Goal: Find specific page/section: Find specific page/section

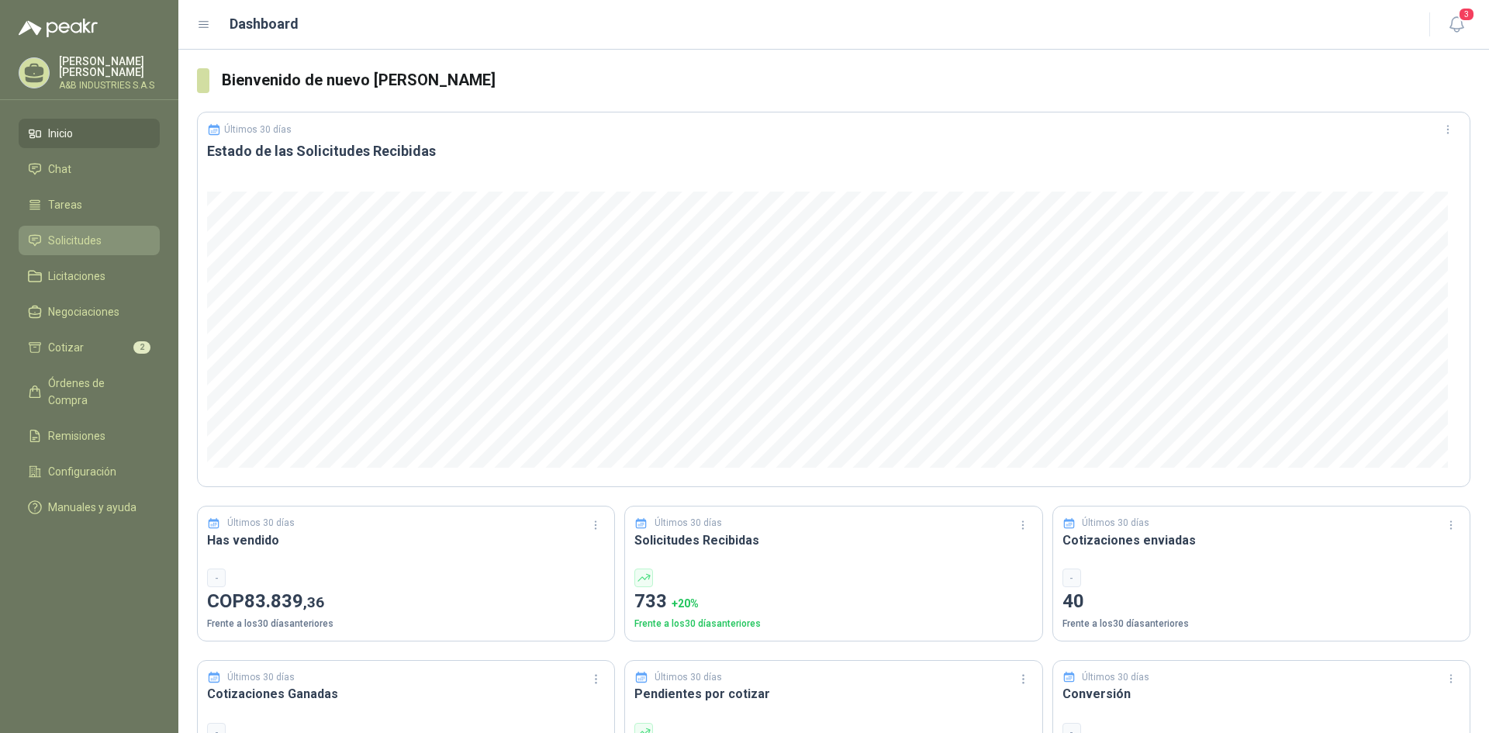
click at [81, 248] on span "Solicitudes" at bounding box center [75, 240] width 54 height 17
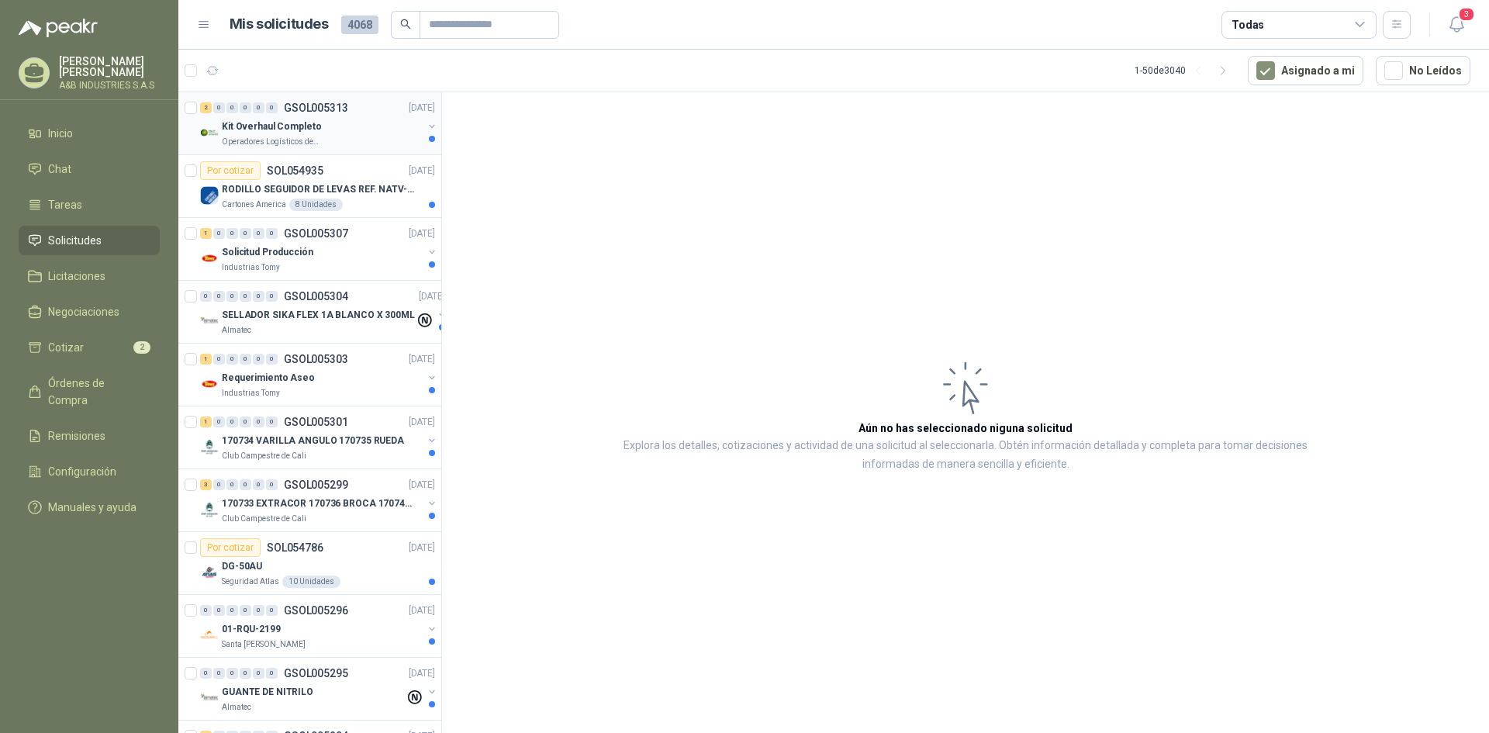
click at [330, 123] on div "Kit Overhaul Completo" at bounding box center [322, 126] width 201 height 19
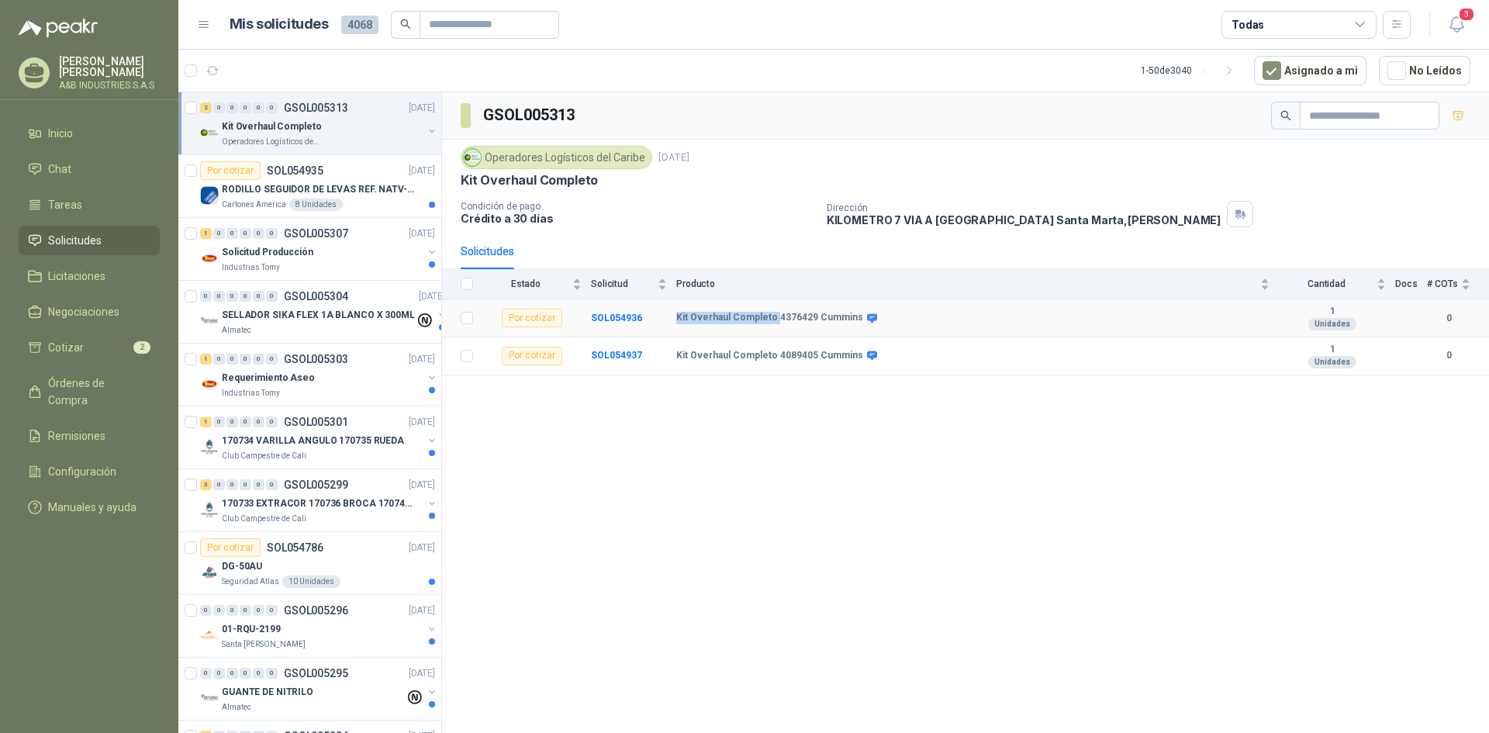
drag, startPoint x: 673, startPoint y: 319, endPoint x: 785, endPoint y: 306, distance: 112.5
click at [776, 326] on tr "Por cotizar SOL054936 Kit Overhaul Completo 4376429 Cummins 1 Unidades 0" at bounding box center [965, 318] width 1047 height 38
click at [566, 143] on div "Operadores Logísticos del Caribe [DATE] Kit Overhaul Completo Condición de pago…" at bounding box center [965, 187] width 1047 height 94
drag, startPoint x: 642, startPoint y: 158, endPoint x: 528, endPoint y: 147, distance: 114.6
click at [528, 147] on div "Operadores Logísticos del Caribe" at bounding box center [557, 157] width 192 height 23
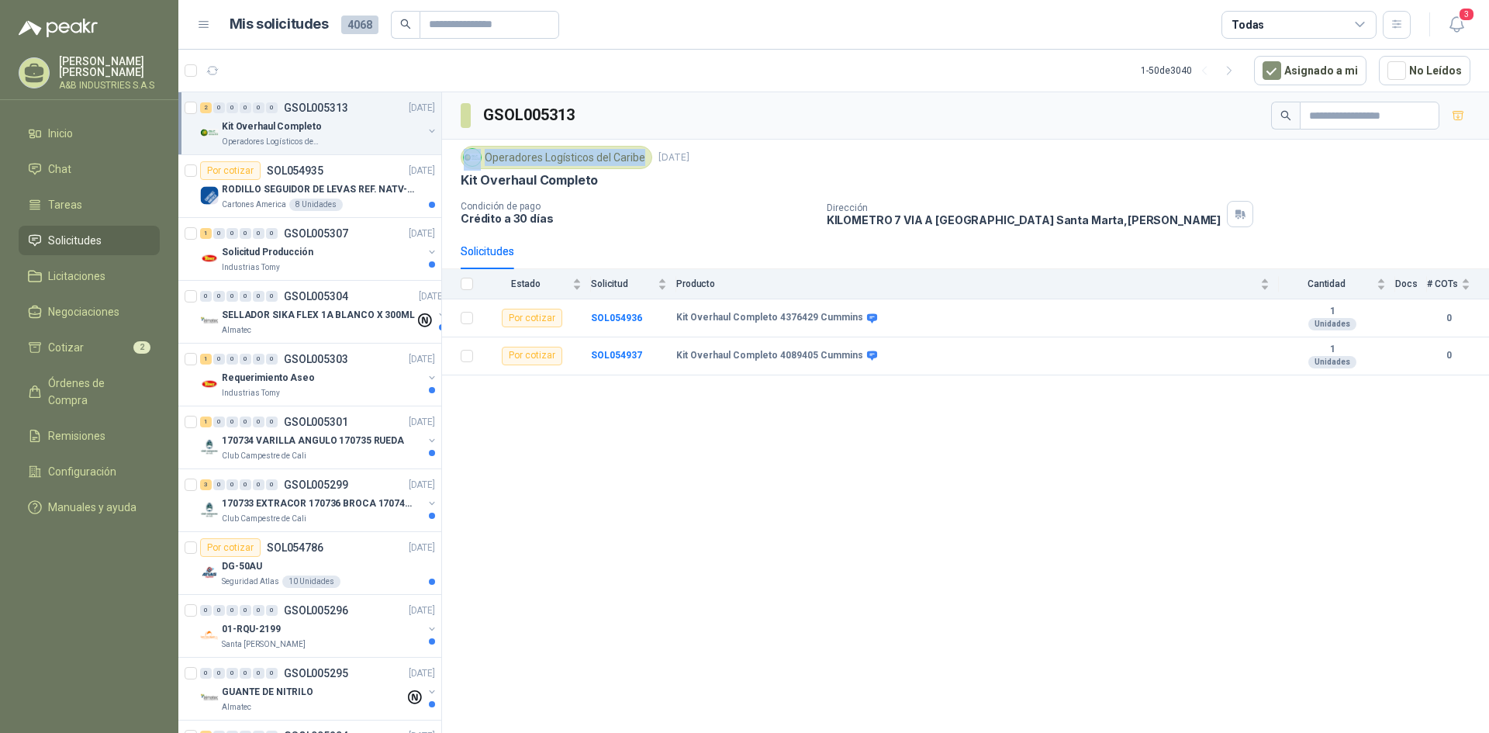
click at [527, 157] on div "Operadores Logísticos del Caribe" at bounding box center [557, 157] width 192 height 23
drag, startPoint x: 486, startPoint y: 161, endPoint x: 642, endPoint y: 160, distance: 155.9
click at [642, 160] on div "Operadores Logísticos del Caribe" at bounding box center [557, 157] width 192 height 23
copy div "Operadores Logísticos del Caribe"
